Goal: Navigation & Orientation: Find specific page/section

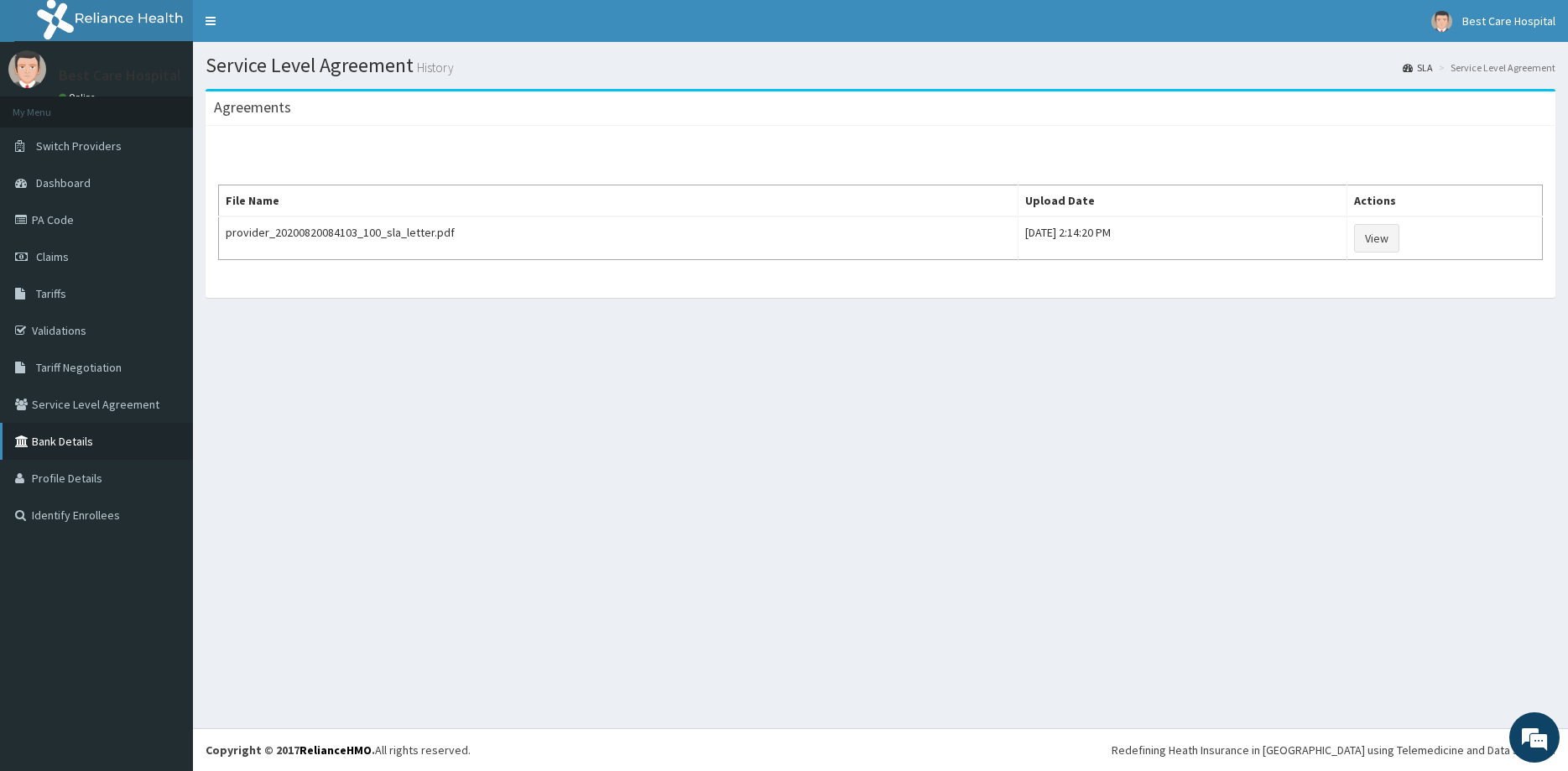
click at [99, 450] on link "Bank Details" at bounding box center [97, 441] width 193 height 37
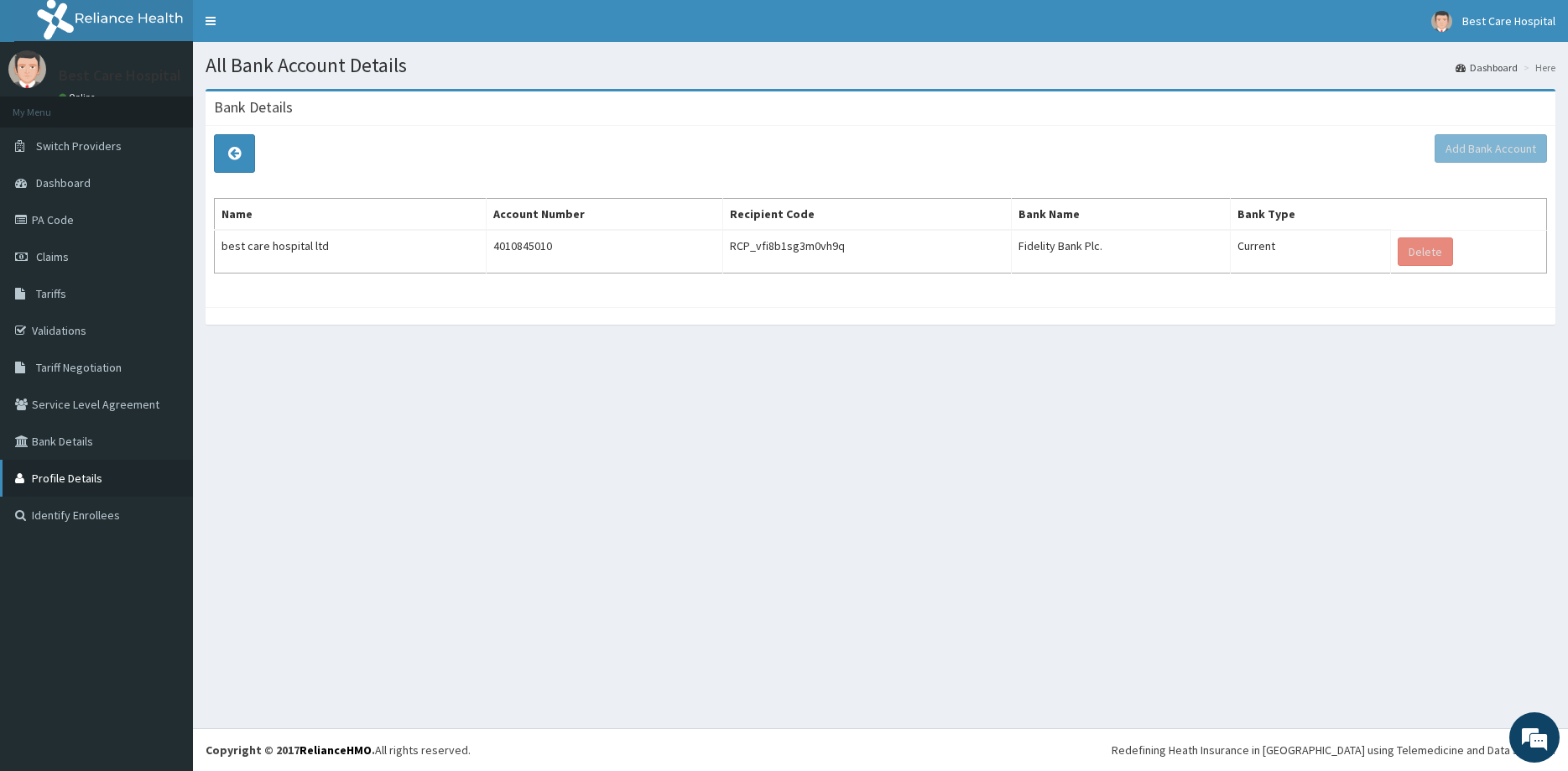
click at [25, 469] on link "Profile Details" at bounding box center [97, 478] width 193 height 37
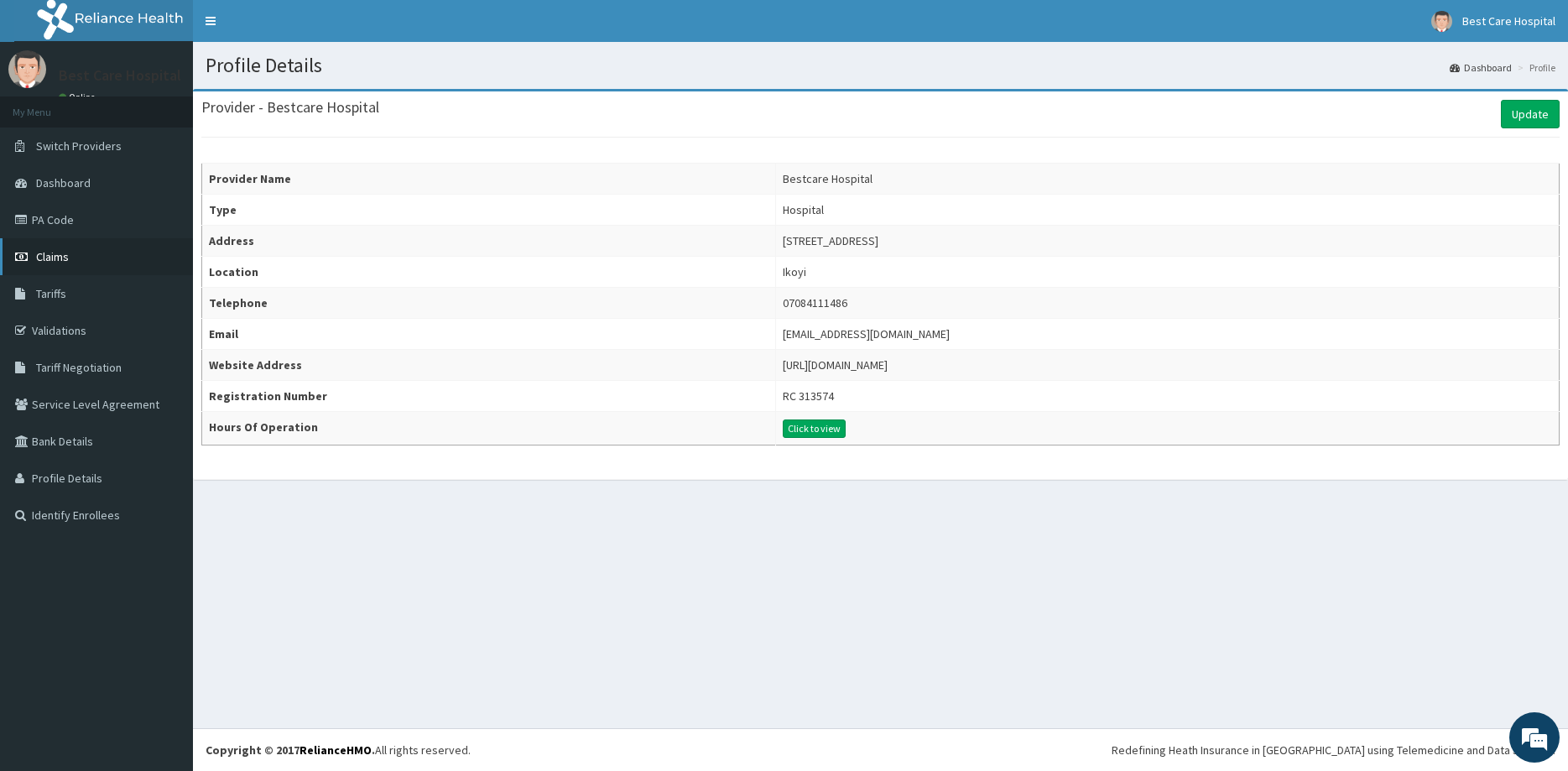
click at [104, 261] on link "Claims" at bounding box center [97, 256] width 193 height 37
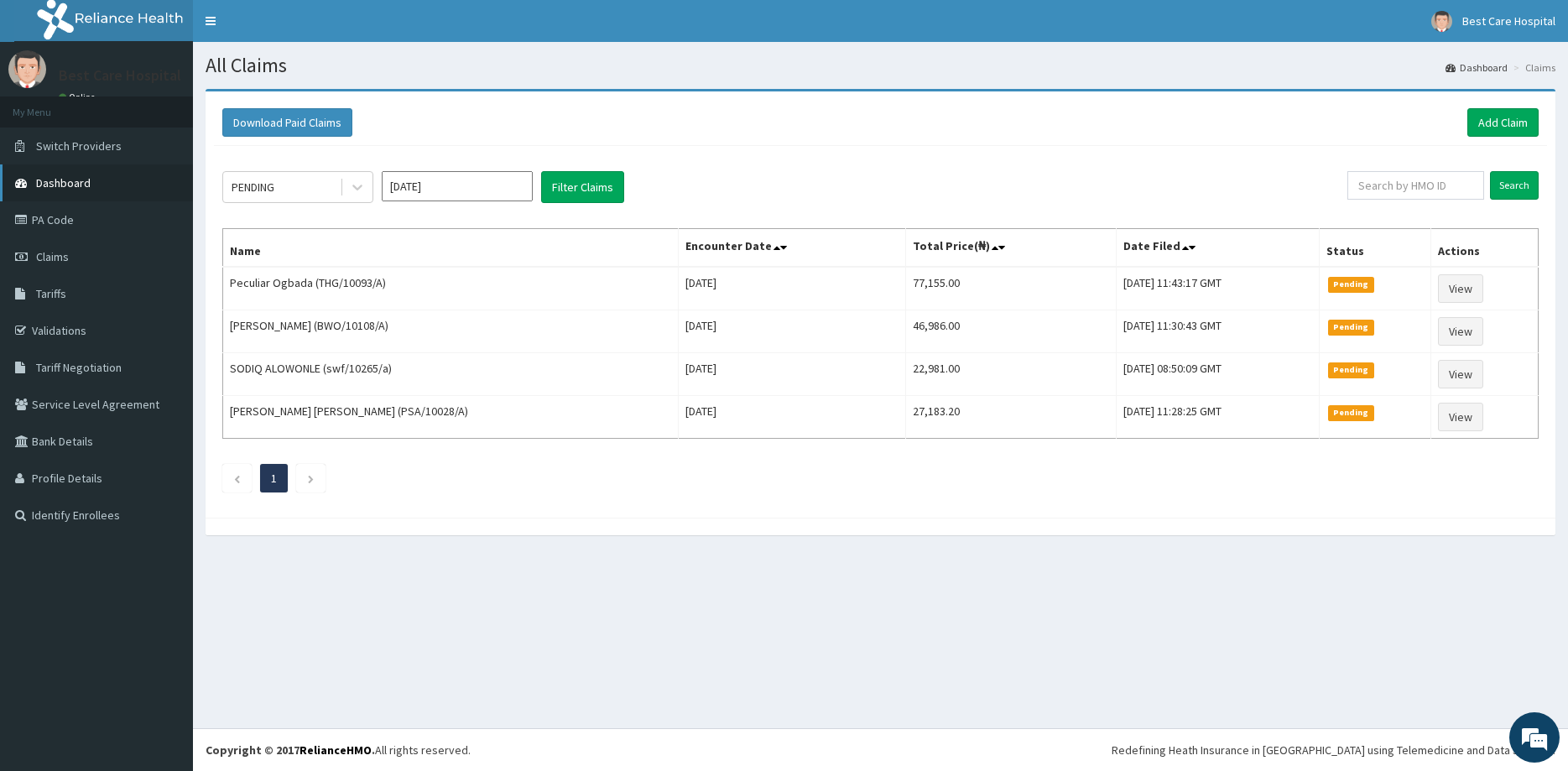
click at [114, 194] on link "Dashboard" at bounding box center [97, 183] width 193 height 37
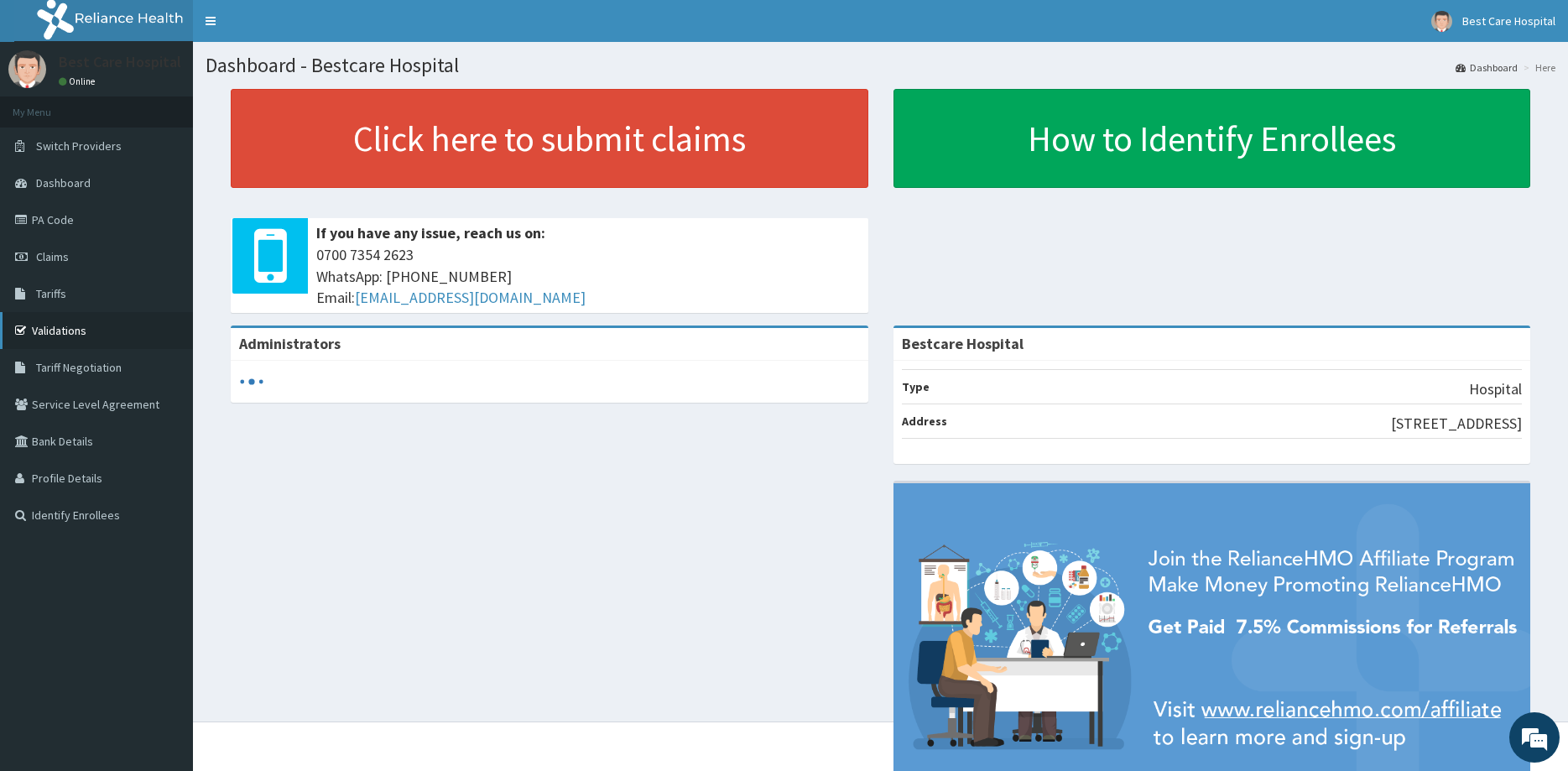
click at [75, 326] on link "Validations" at bounding box center [97, 330] width 193 height 37
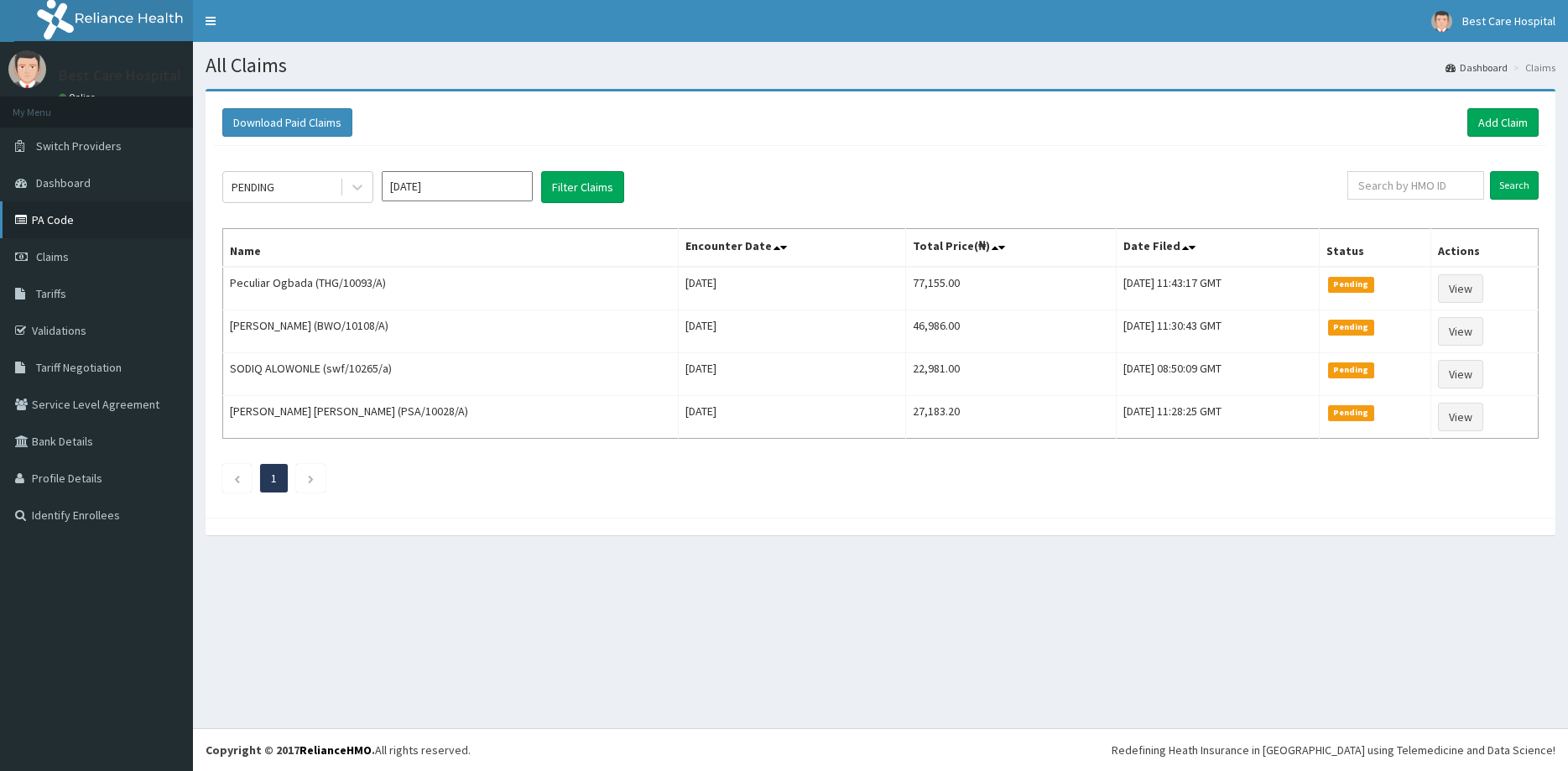
click at [50, 225] on link "PA Code" at bounding box center [97, 219] width 193 height 37
